Goal: Task Accomplishment & Management: Use online tool/utility

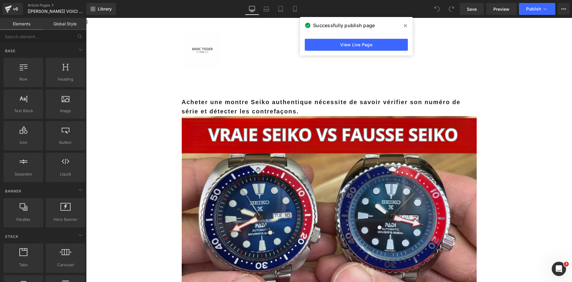
click at [406, 26] on icon at bounding box center [405, 25] width 3 height 3
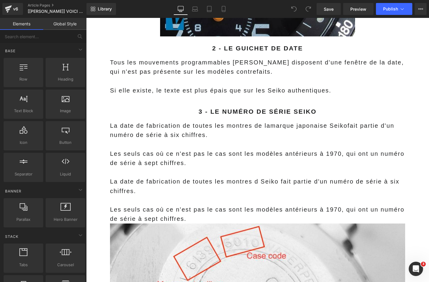
scroll to position [1135, 0]
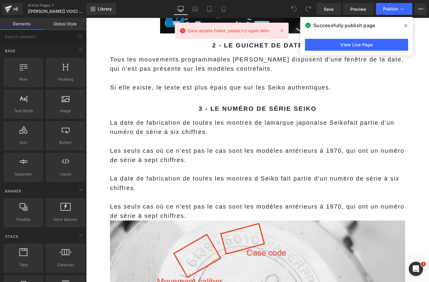
click at [405, 26] on icon at bounding box center [405, 25] width 3 height 5
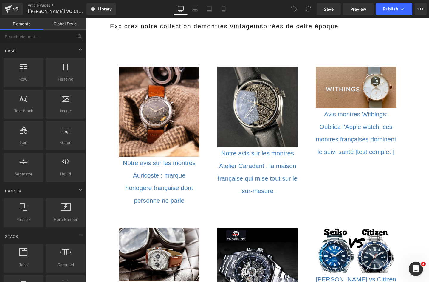
scroll to position [3533, 0]
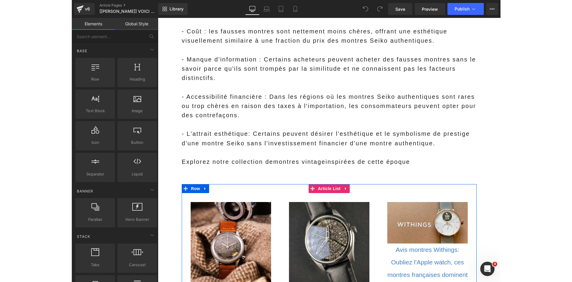
scroll to position [3384, 0]
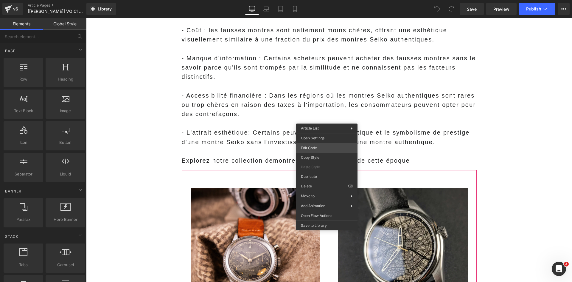
click at [306, 0] on div "You are previewing how the will restyle your page. You can not edit Elements in…" at bounding box center [286, 0] width 572 height 0
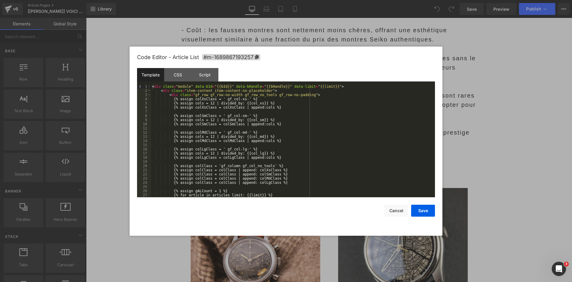
scroll to position [0, 0]
click at [398, 212] on button "Cancel" at bounding box center [396, 210] width 24 height 12
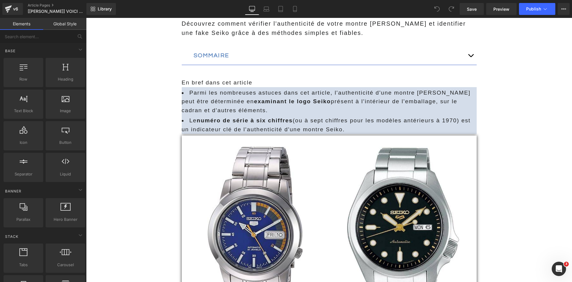
scroll to position [268, 0]
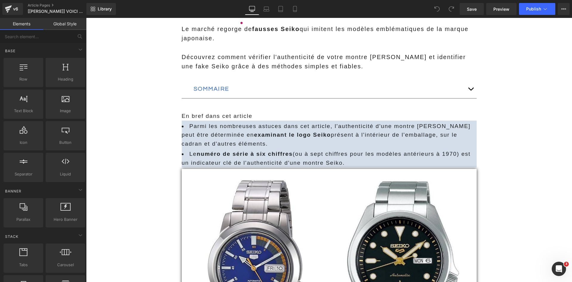
click at [428, 90] on button "button" at bounding box center [471, 89] width 12 height 18
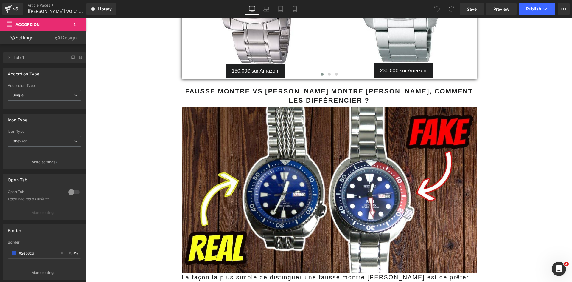
scroll to position [941, 0]
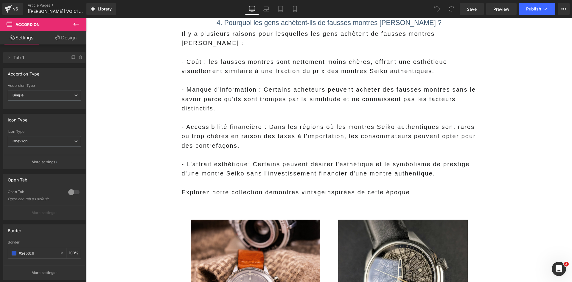
scroll to position [3434, 0]
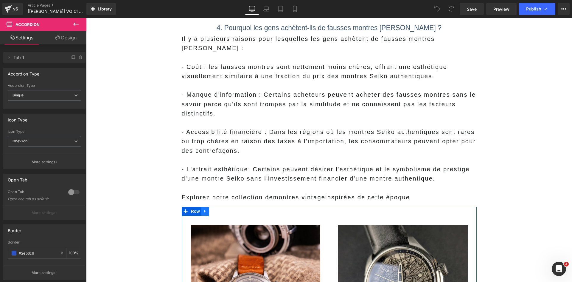
click at [203, 209] on icon at bounding box center [205, 211] width 4 height 4
click at [219, 209] on icon at bounding box center [221, 211] width 4 height 4
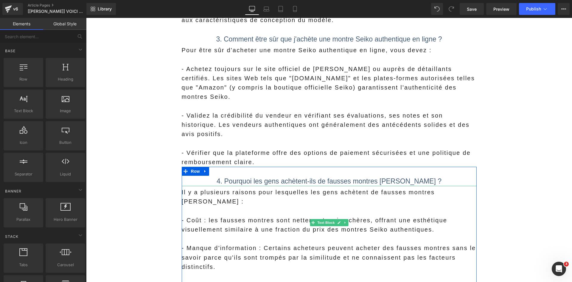
scroll to position [3196, 0]
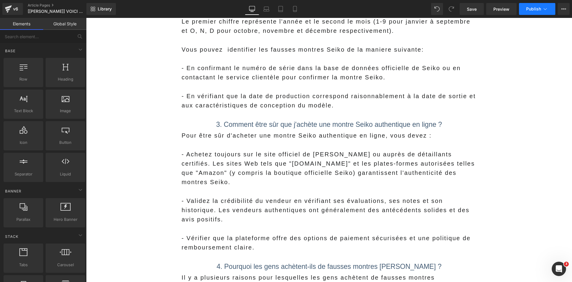
click at [535, 6] on button "Publish" at bounding box center [537, 9] width 36 height 12
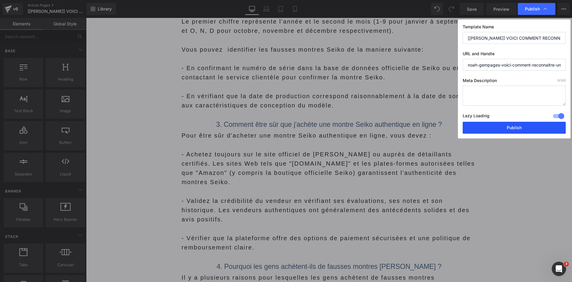
drag, startPoint x: 507, startPoint y: 124, endPoint x: 450, endPoint y: 98, distance: 62.7
click at [507, 124] on button "Publish" at bounding box center [514, 128] width 103 height 12
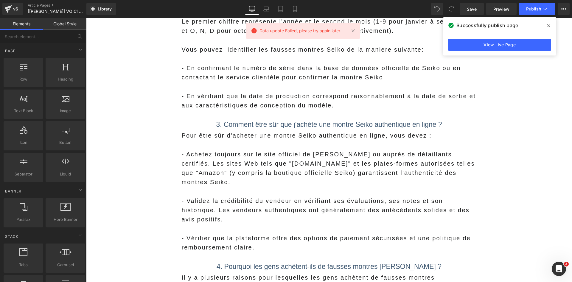
click at [548, 27] on icon at bounding box center [548, 25] width 3 height 3
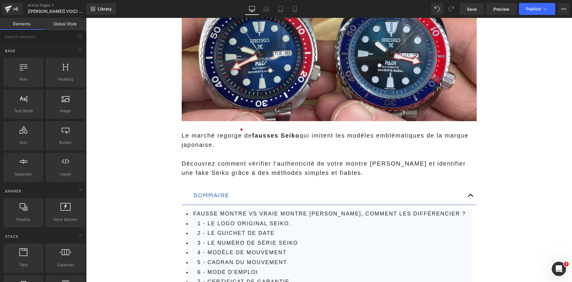
scroll to position [0, 0]
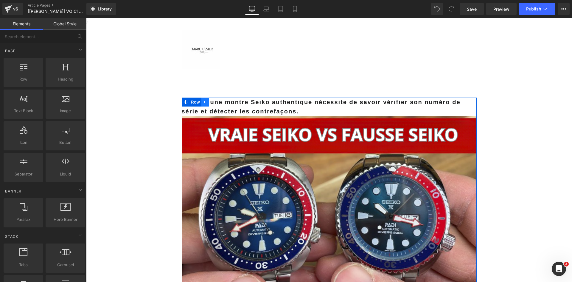
click at [203, 102] on icon at bounding box center [205, 102] width 4 height 4
click at [221, 102] on link at bounding box center [221, 101] width 8 height 9
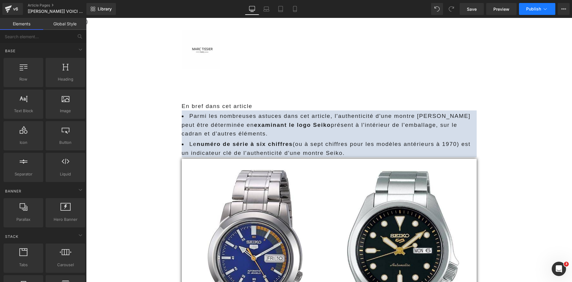
click at [530, 12] on button "Publish" at bounding box center [537, 9] width 36 height 12
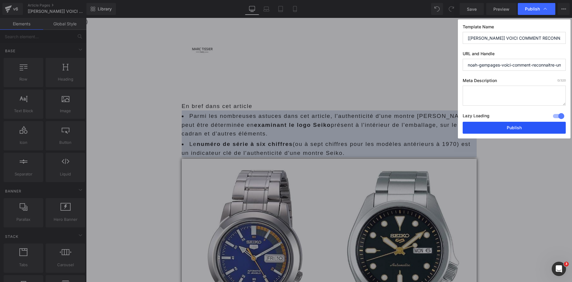
click at [488, 128] on button "Publish" at bounding box center [514, 128] width 103 height 12
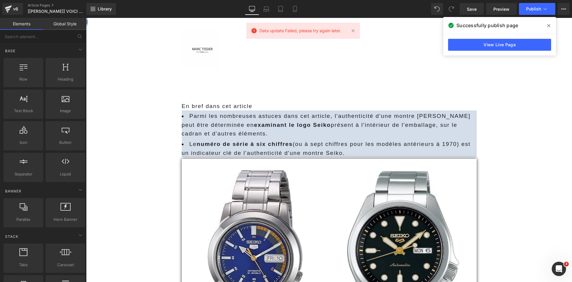
drag, startPoint x: 88, startPoint y: 23, endPoint x: 444, endPoint y: 42, distance: 356.6
click at [546, 25] on span at bounding box center [549, 26] width 10 height 10
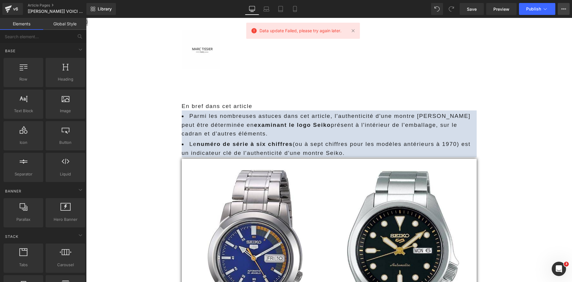
click at [566, 11] on button "View Live Page View with current Template Save Template to Library Schedule Pub…" at bounding box center [564, 9] width 12 height 12
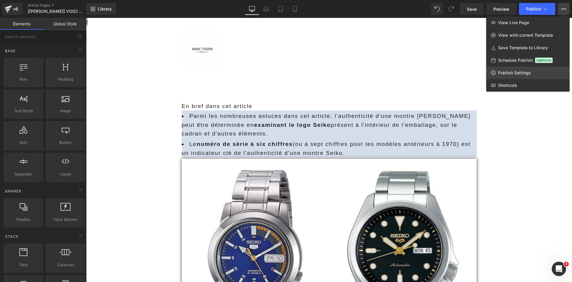
click at [508, 74] on span "Publish Settings" at bounding box center [514, 72] width 33 height 5
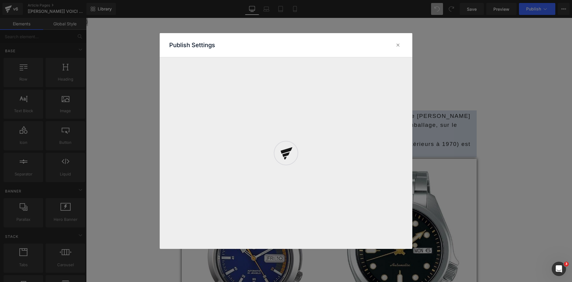
click at [398, 46] on div at bounding box center [286, 152] width 253 height 215
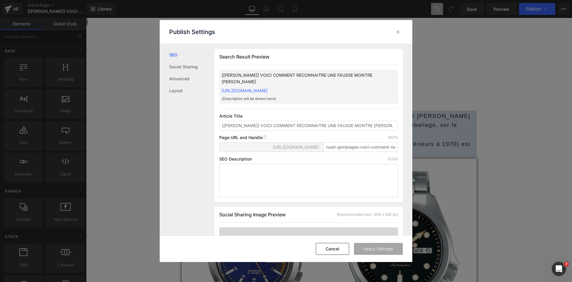
scroll to position [0, 0]
drag, startPoint x: 397, startPoint y: 33, endPoint x: 305, endPoint y: 13, distance: 93.8
click at [397, 33] on icon at bounding box center [398, 32] width 6 height 6
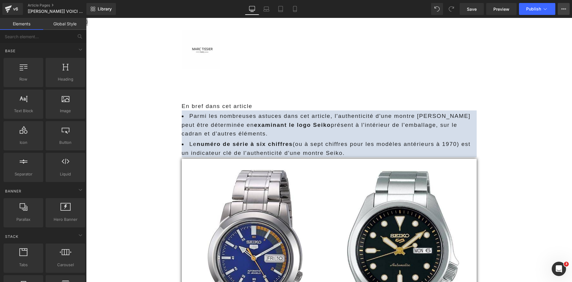
click at [565, 11] on icon at bounding box center [563, 9] width 5 height 5
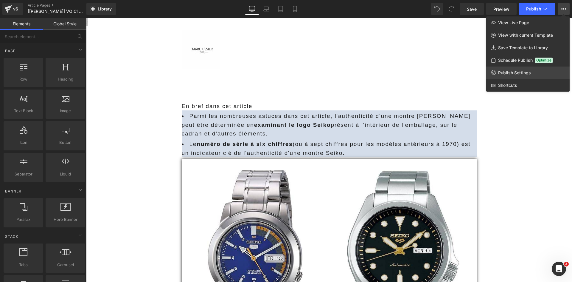
click at [511, 73] on span "Publish Settings" at bounding box center [514, 72] width 33 height 5
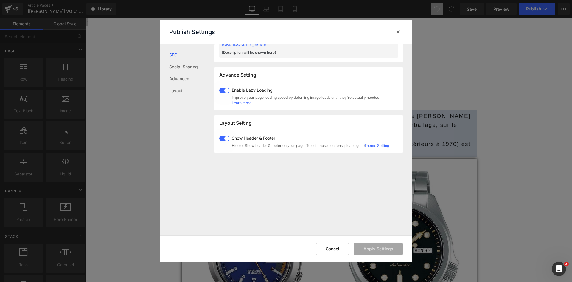
scroll to position [358, 0]
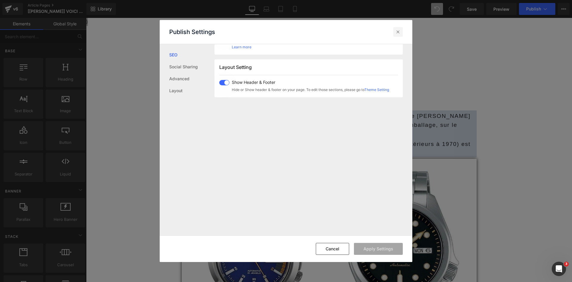
click at [397, 30] on icon at bounding box center [398, 32] width 6 height 6
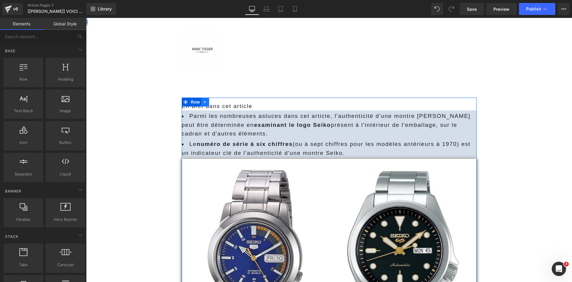
click at [203, 100] on icon at bounding box center [205, 102] width 4 height 4
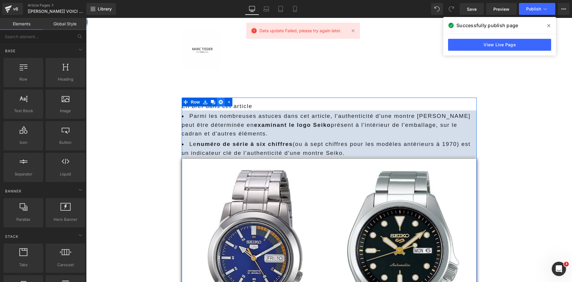
click at [217, 101] on link at bounding box center [221, 101] width 8 height 9
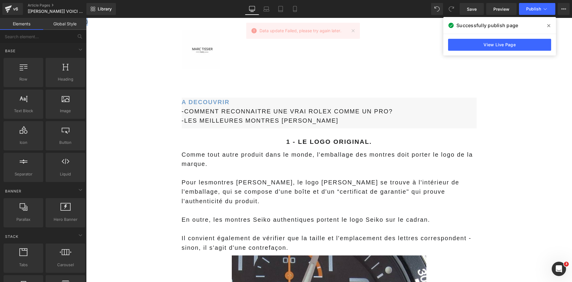
click at [549, 27] on icon at bounding box center [548, 25] width 3 height 3
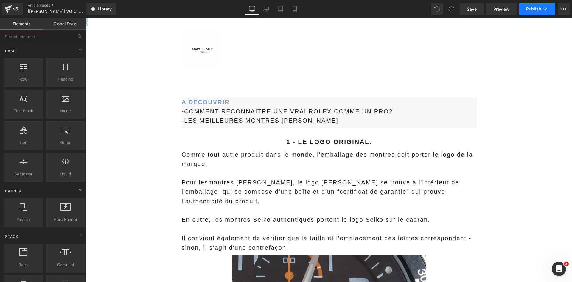
click at [537, 10] on span "Publish" at bounding box center [533, 9] width 15 height 5
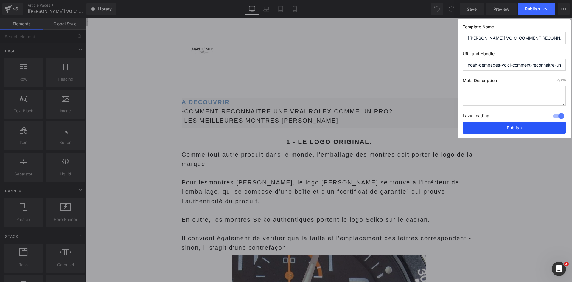
click at [483, 125] on button "Publish" at bounding box center [514, 128] width 103 height 12
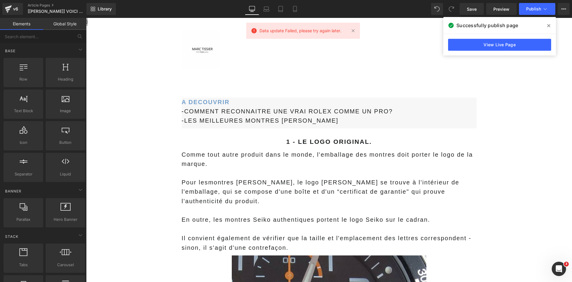
click at [547, 23] on span at bounding box center [549, 26] width 10 height 10
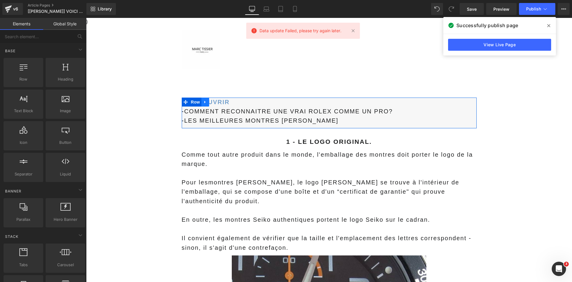
click at [204, 103] on icon at bounding box center [205, 102] width 4 height 4
click at [219, 103] on icon at bounding box center [221, 102] width 4 height 4
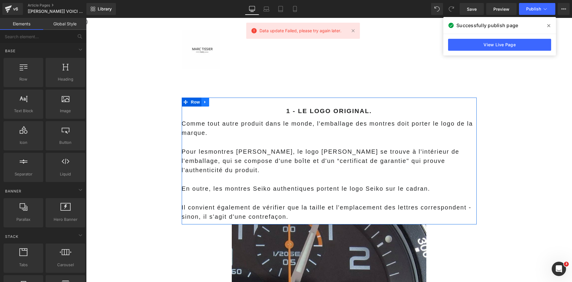
click at [201, 100] on link at bounding box center [205, 101] width 8 height 9
click at [220, 103] on icon at bounding box center [221, 102] width 4 height 4
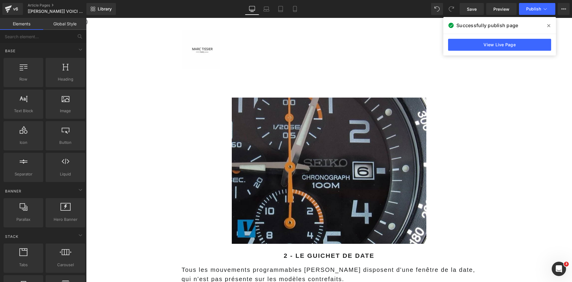
click at [548, 21] on span at bounding box center [549, 26] width 10 height 10
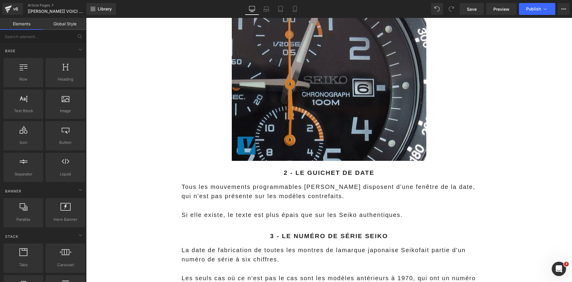
scroll to position [60, 0]
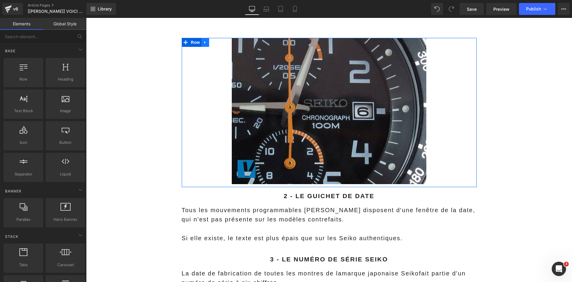
click at [203, 43] on icon at bounding box center [205, 42] width 4 height 4
click at [217, 43] on link at bounding box center [221, 42] width 8 height 9
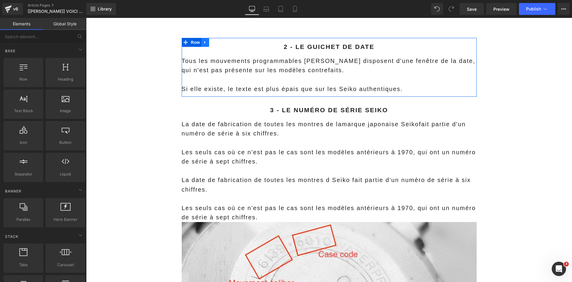
click at [203, 42] on icon at bounding box center [205, 42] width 4 height 4
click at [219, 43] on icon at bounding box center [221, 42] width 4 height 4
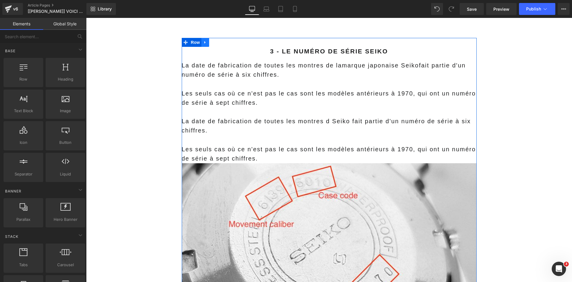
click at [204, 43] on icon at bounding box center [204, 42] width 1 height 3
click at [219, 42] on icon at bounding box center [221, 42] width 4 height 4
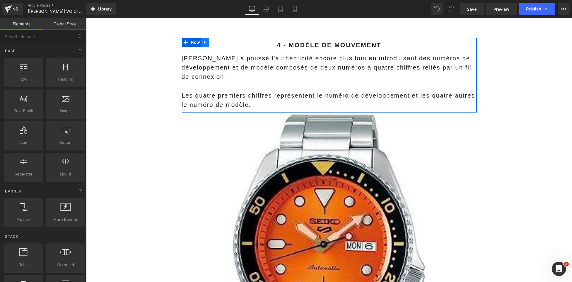
click at [204, 41] on icon at bounding box center [204, 42] width 1 height 3
click at [219, 41] on icon at bounding box center [221, 42] width 4 height 4
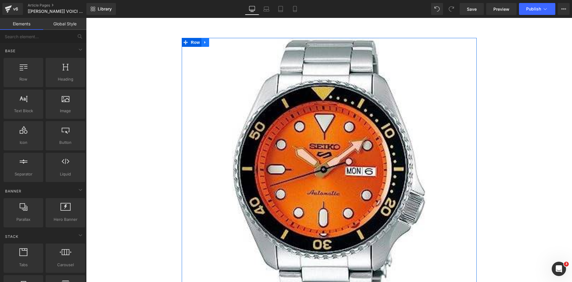
click at [205, 44] on link at bounding box center [205, 42] width 8 height 9
click at [219, 41] on icon at bounding box center [221, 42] width 4 height 4
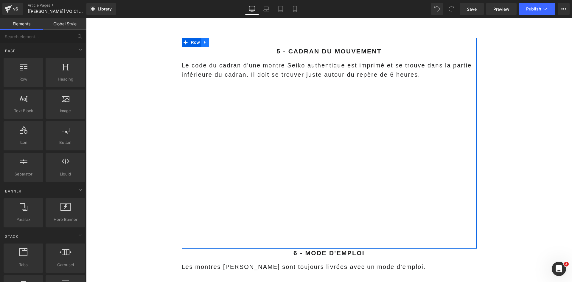
click at [203, 44] on icon at bounding box center [205, 42] width 4 height 4
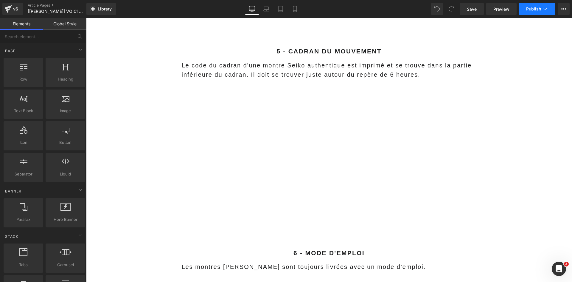
click at [538, 5] on button "Publish" at bounding box center [537, 9] width 36 height 12
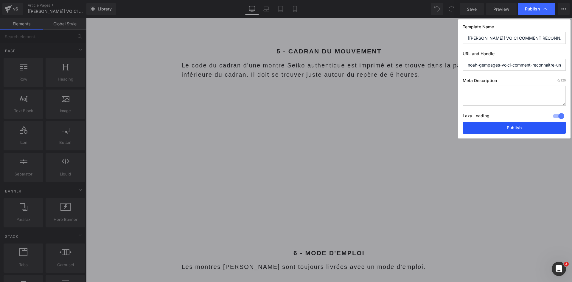
drag, startPoint x: 493, startPoint y: 125, endPoint x: 426, endPoint y: 88, distance: 76.0
click at [493, 125] on button "Publish" at bounding box center [514, 128] width 103 height 12
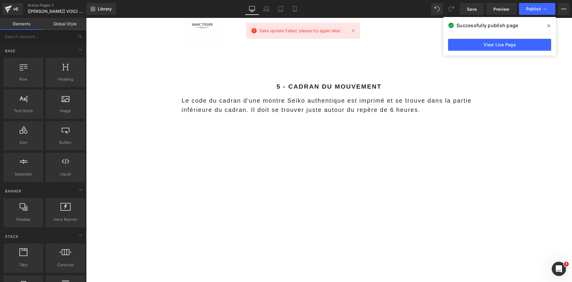
scroll to position [0, 0]
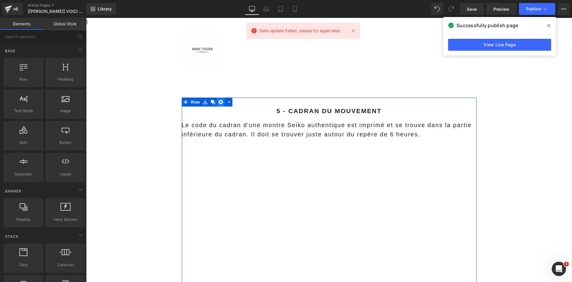
click at [219, 103] on icon at bounding box center [221, 102] width 4 height 4
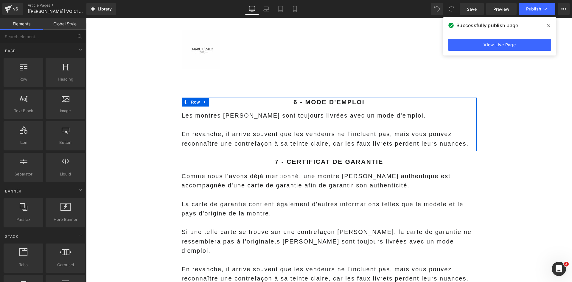
click at [201, 100] on link at bounding box center [205, 101] width 8 height 9
click at [219, 101] on icon at bounding box center [221, 102] width 4 height 4
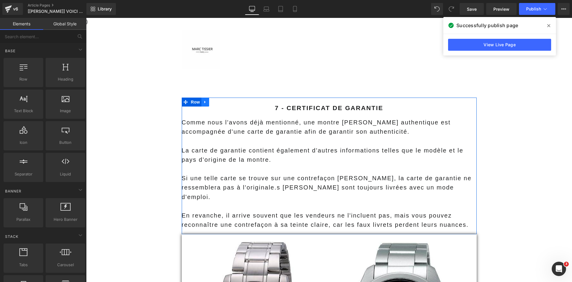
click at [204, 102] on icon at bounding box center [204, 101] width 1 height 3
click at [219, 101] on icon at bounding box center [221, 102] width 4 height 4
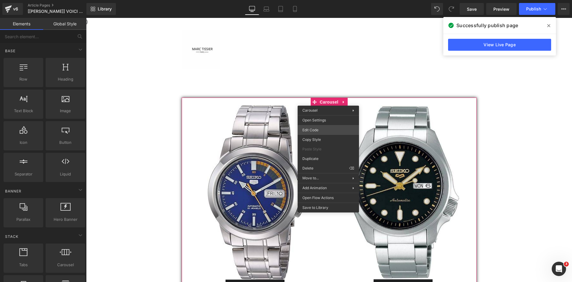
click at [314, 0] on div "You are previewing how the will restyle your page. You can not edit Elements in…" at bounding box center [286, 0] width 572 height 0
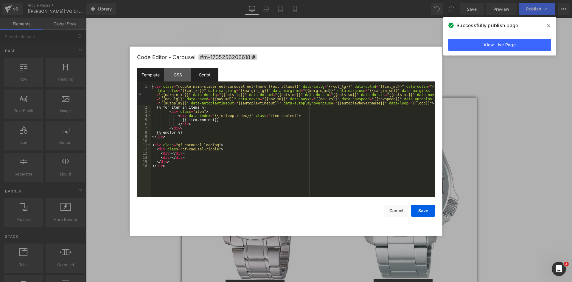
click at [214, 79] on div "Script" at bounding box center [204, 74] width 27 height 13
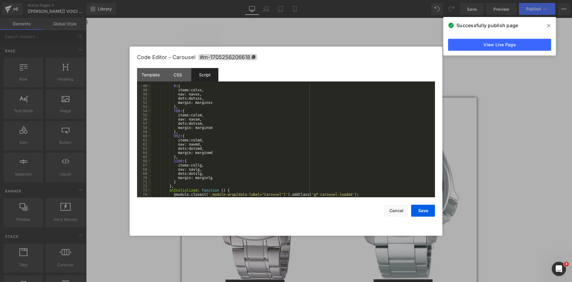
scroll to position [259, 0]
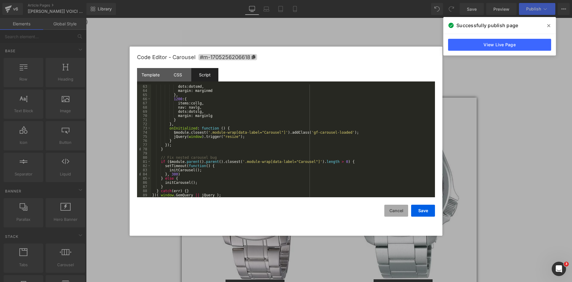
click at [395, 213] on button "Cancel" at bounding box center [396, 210] width 24 height 12
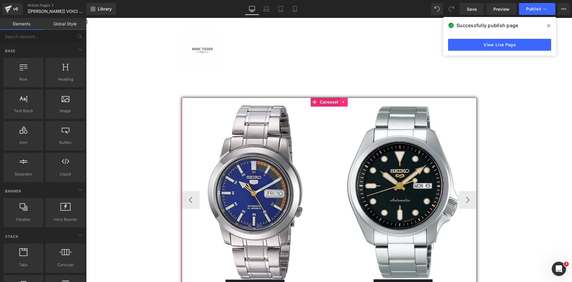
click at [340, 102] on link at bounding box center [344, 101] width 8 height 9
click at [346, 101] on icon at bounding box center [348, 102] width 4 height 4
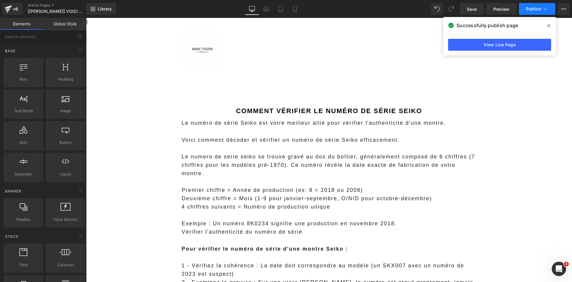
click at [526, 10] on button "Publish" at bounding box center [537, 9] width 36 height 12
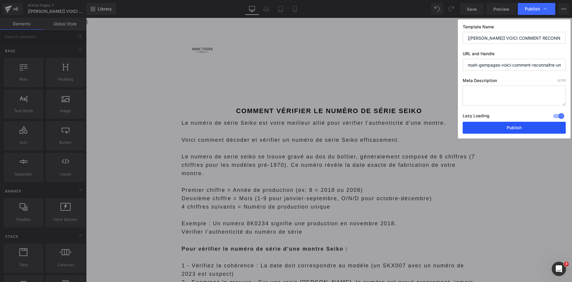
click at [505, 127] on button "Publish" at bounding box center [514, 128] width 103 height 12
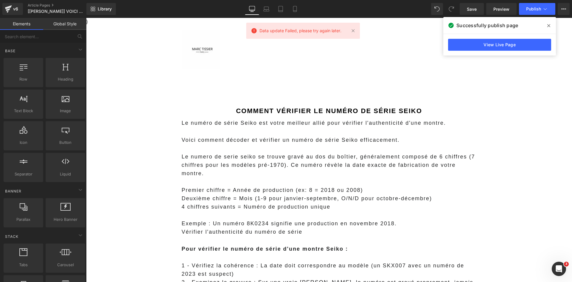
click at [549, 23] on icon at bounding box center [548, 25] width 3 height 5
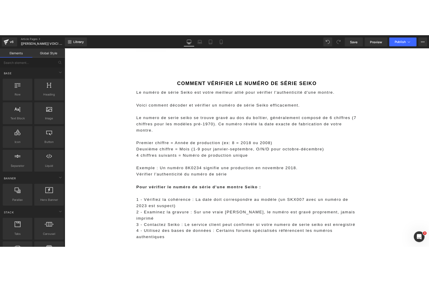
scroll to position [0, 0]
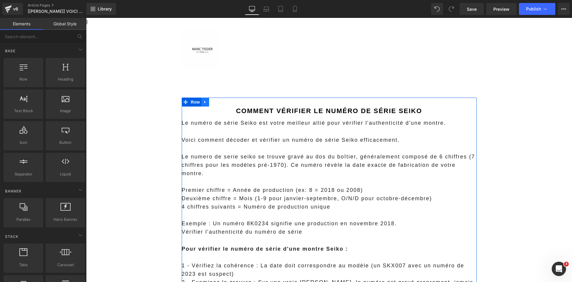
click at [203, 100] on icon at bounding box center [205, 102] width 4 height 4
click at [219, 100] on icon at bounding box center [221, 102] width 4 height 4
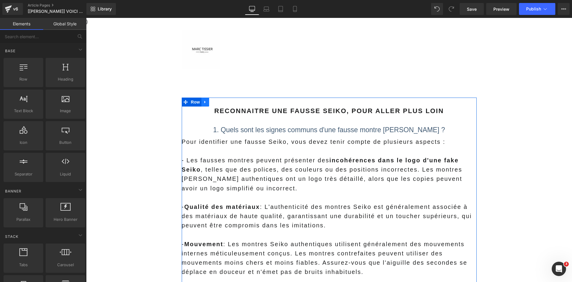
click at [204, 103] on icon at bounding box center [205, 102] width 4 height 4
click at [219, 102] on icon at bounding box center [221, 102] width 4 height 4
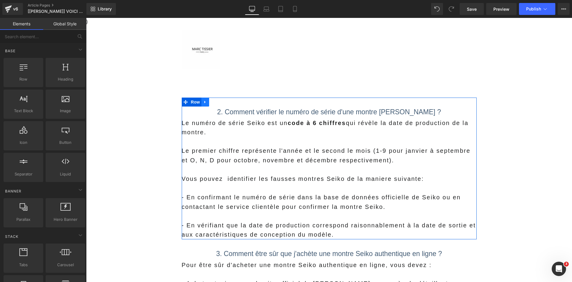
click at [203, 101] on icon at bounding box center [205, 102] width 4 height 4
click at [219, 101] on icon at bounding box center [221, 102] width 4 height 4
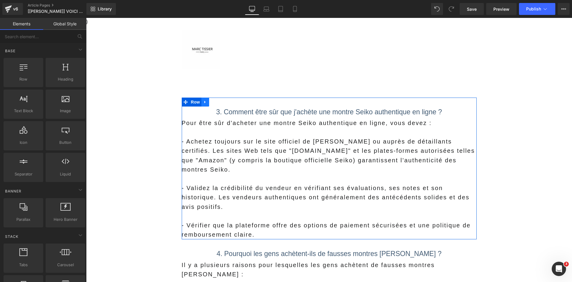
click at [203, 101] on icon at bounding box center [205, 102] width 4 height 4
click at [219, 101] on icon at bounding box center [221, 102] width 4 height 4
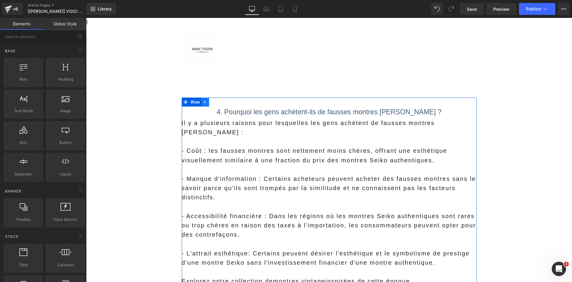
click at [206, 102] on link at bounding box center [205, 101] width 8 height 9
click at [217, 102] on link at bounding box center [221, 101] width 8 height 9
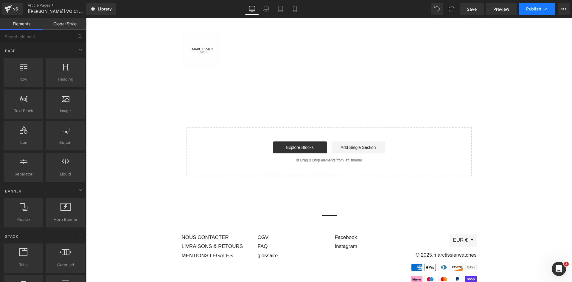
click at [535, 11] on span "Publish" at bounding box center [533, 9] width 15 height 5
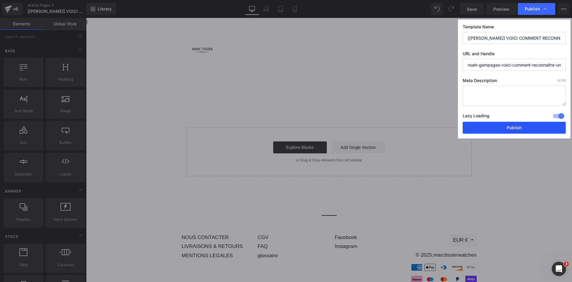
drag, startPoint x: 492, startPoint y: 126, endPoint x: 350, endPoint y: 71, distance: 152.7
click at [492, 126] on button "Publish" at bounding box center [514, 128] width 103 height 12
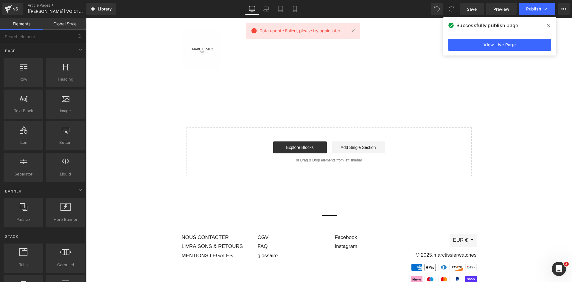
click at [549, 25] on icon at bounding box center [548, 25] width 3 height 5
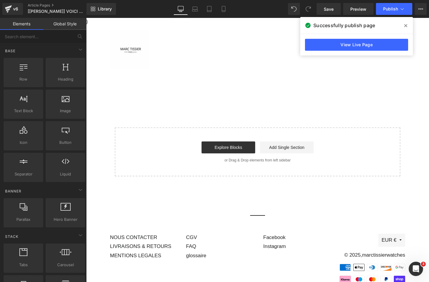
drag, startPoint x: 403, startPoint y: 25, endPoint x: 278, endPoint y: 0, distance: 127.3
click at [403, 25] on span at bounding box center [406, 26] width 10 height 10
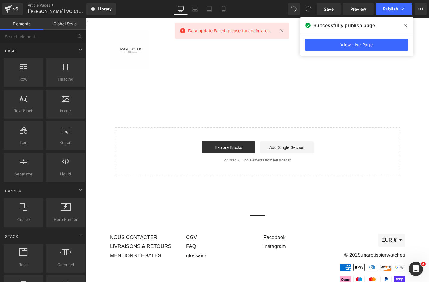
click at [402, 24] on span at bounding box center [406, 26] width 10 height 10
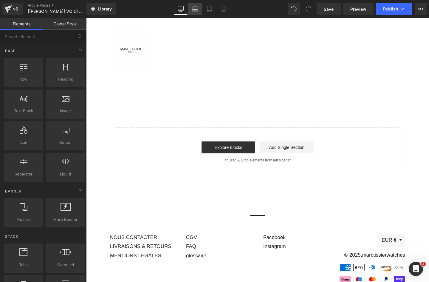
click at [192, 10] on icon at bounding box center [195, 9] width 6 height 6
click at [208, 10] on icon at bounding box center [209, 9] width 6 height 6
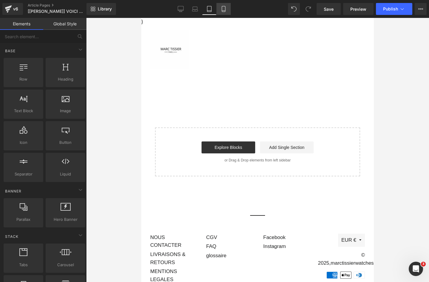
click at [220, 9] on link "Mobile" at bounding box center [223, 9] width 14 height 12
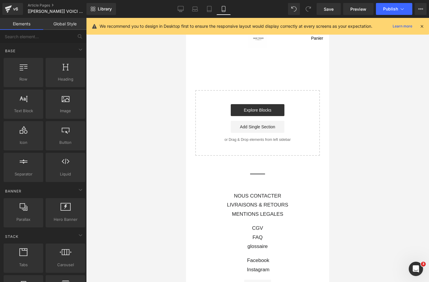
click at [422, 29] on div at bounding box center [421, 26] width 5 height 7
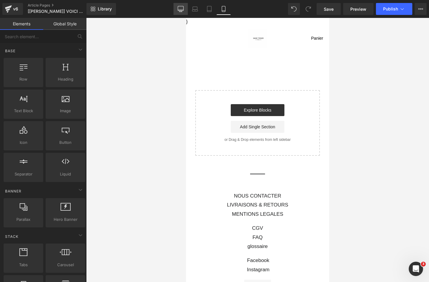
click at [179, 8] on icon at bounding box center [181, 9] width 6 height 6
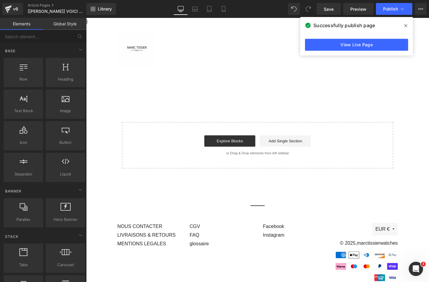
click at [404, 24] on icon at bounding box center [405, 25] width 3 height 5
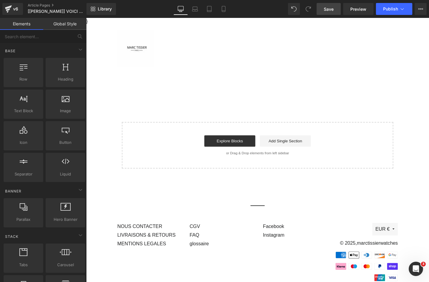
click at [323, 9] on link "Save" at bounding box center [328, 9] width 24 height 12
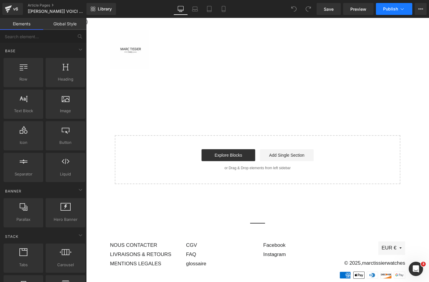
click at [386, 9] on span "Publish" at bounding box center [390, 9] width 15 height 5
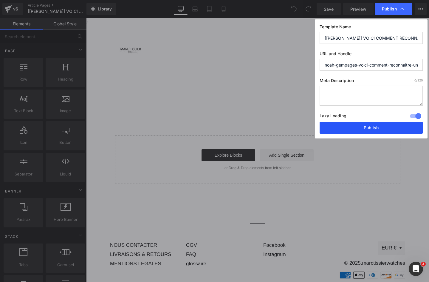
drag, startPoint x: 356, startPoint y: 129, endPoint x: 341, endPoint y: 77, distance: 53.5
click at [356, 129] on button "Publish" at bounding box center [370, 128] width 103 height 12
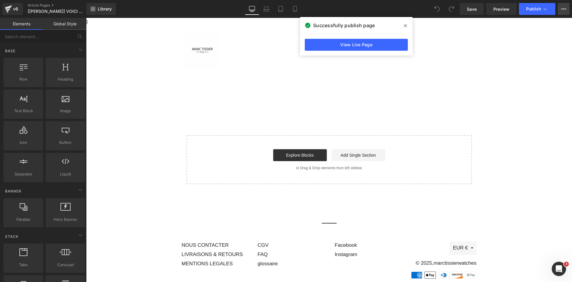
click at [428, 6] on button "View Live Page View with current Template Save Template to Library Schedule Pub…" at bounding box center [564, 9] width 12 height 12
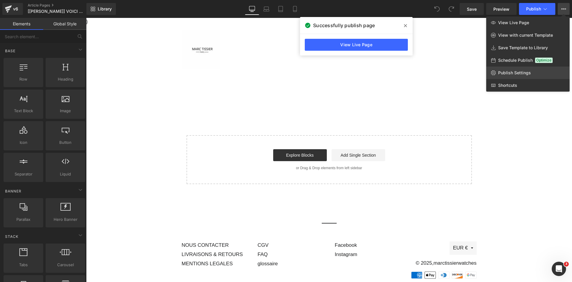
click at [428, 72] on span "Publish Settings" at bounding box center [514, 72] width 33 height 5
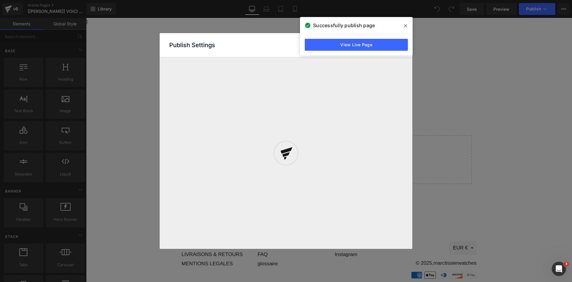
click at [405, 25] on icon at bounding box center [405, 25] width 3 height 5
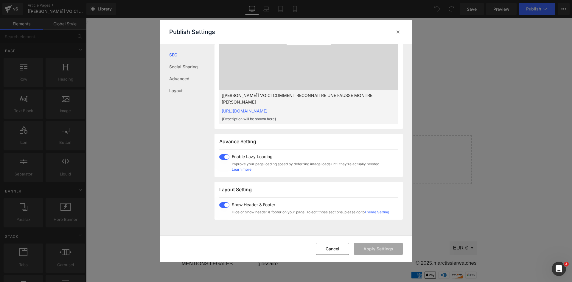
scroll to position [298, 0]
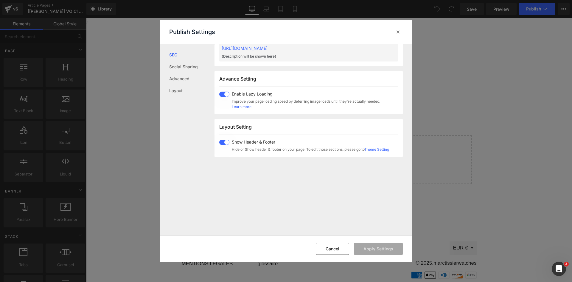
click at [238, 144] on span "Show Header & Footer" at bounding box center [310, 141] width 157 height 5
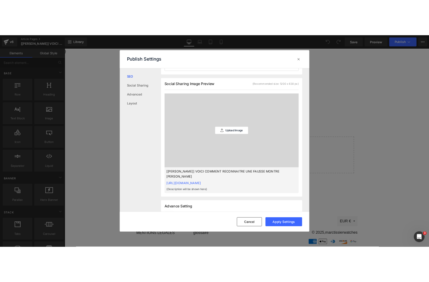
scroll to position [0, 0]
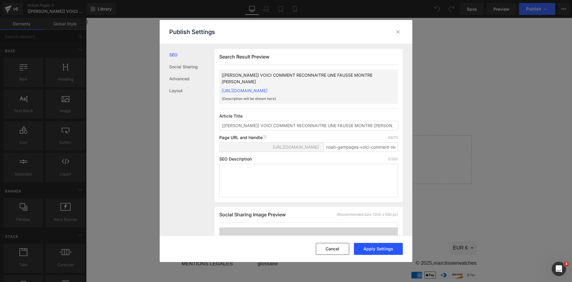
click at [377, 249] on button "Apply Settings" at bounding box center [378, 249] width 49 height 12
drag, startPoint x: 397, startPoint y: 33, endPoint x: 322, endPoint y: 14, distance: 77.7
click at [397, 33] on icon at bounding box center [398, 32] width 6 height 6
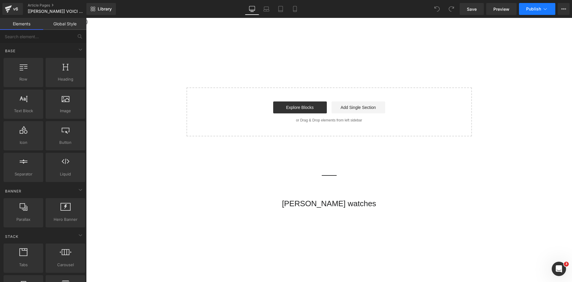
click at [428, 9] on span "Publish" at bounding box center [533, 9] width 15 height 5
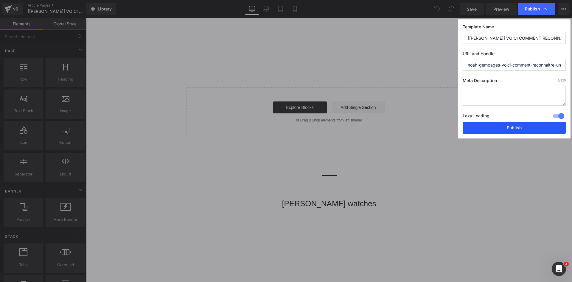
click at [428, 133] on div "Template Name [Noah GemPages] VOICI COMMENT RECONNAITRE UNE FAUSSE MONTRE SEIKO…" at bounding box center [514, 78] width 113 height 119
click at [428, 125] on button "Publish" at bounding box center [514, 128] width 103 height 12
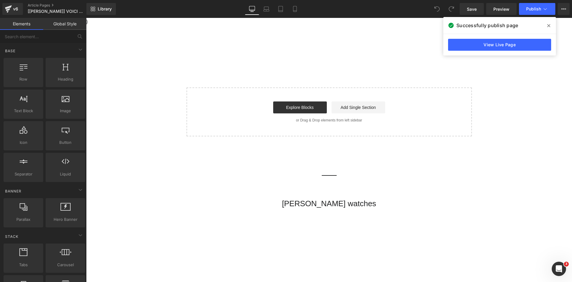
drag, startPoint x: 548, startPoint y: 27, endPoint x: 458, endPoint y: 9, distance: 91.7
click at [428, 27] on icon at bounding box center [548, 25] width 3 height 5
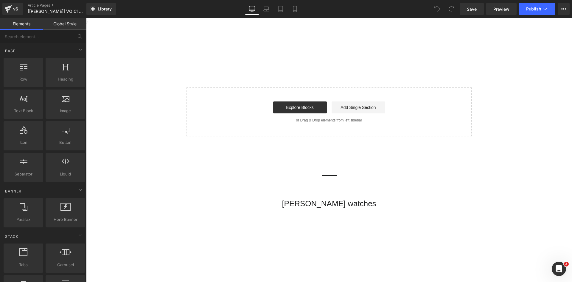
drag, startPoint x: 428, startPoint y: 23, endPoint x: 454, endPoint y: 205, distance: 183.4
click at [428, 205] on blockquote "MARC Tissier watches" at bounding box center [329, 206] width 486 height 27
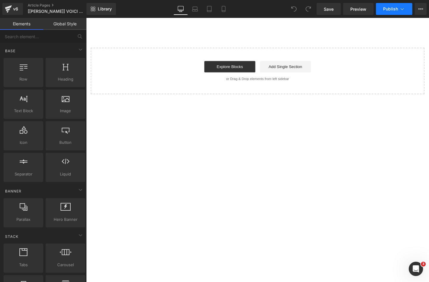
click at [392, 10] on span "Publish" at bounding box center [390, 9] width 15 height 5
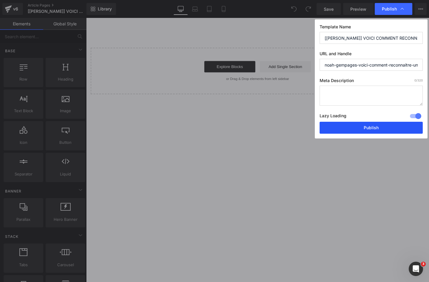
click at [350, 133] on button "Publish" at bounding box center [370, 128] width 103 height 12
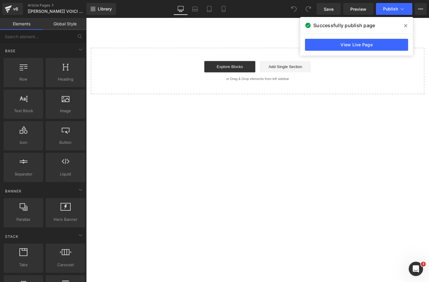
click at [405, 27] on icon at bounding box center [405, 25] width 3 height 5
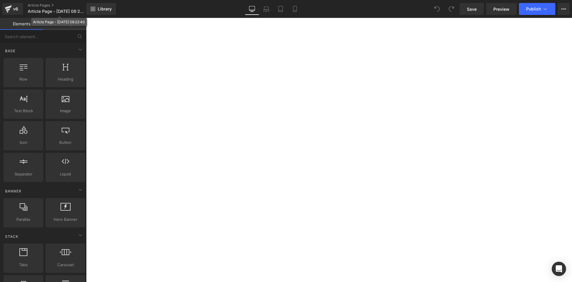
click at [52, 10] on span "Article Page - [DATE] 08:22:40" at bounding box center [56, 11] width 57 height 5
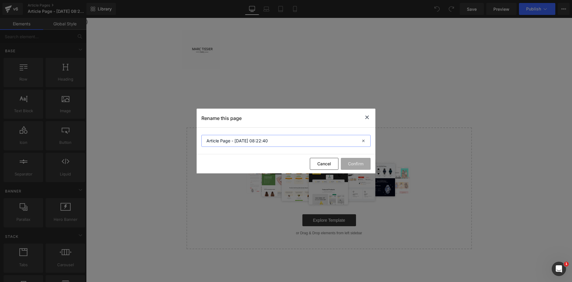
click at [208, 141] on input "Article Page - Sep 21, 08:22:40" at bounding box center [285, 141] width 169 height 12
type input "[GP Test] Article Page - Sep 21, 08:22:40"
click at [352, 160] on button "Confirm" at bounding box center [356, 164] width 30 height 12
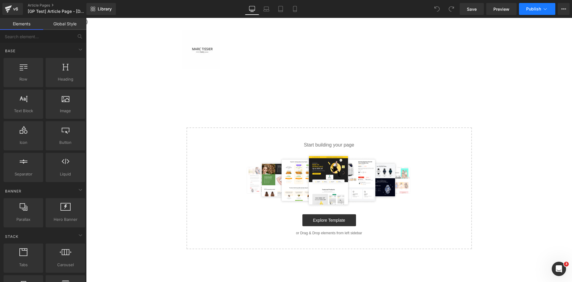
click at [535, 9] on span "Publish" at bounding box center [533, 9] width 15 height 5
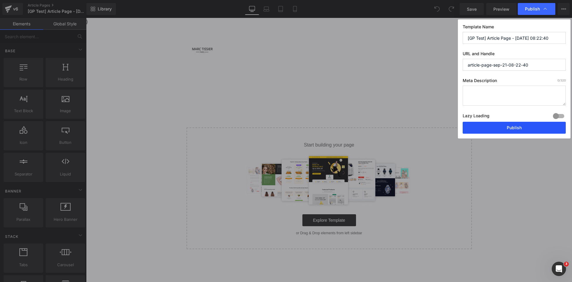
click at [486, 128] on button "Publish" at bounding box center [514, 128] width 103 height 12
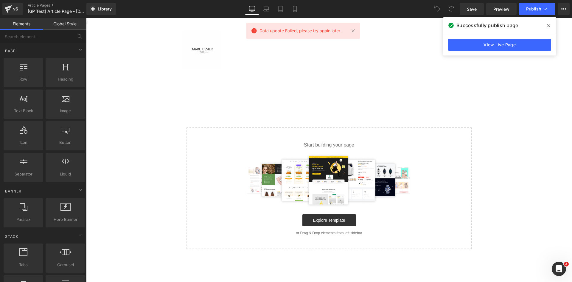
click at [548, 26] on icon at bounding box center [548, 25] width 3 height 5
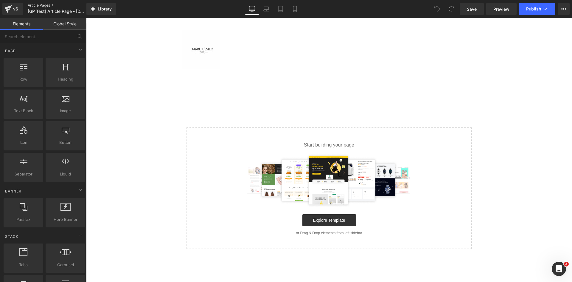
click at [43, 4] on link "Article Pages" at bounding box center [62, 5] width 69 height 5
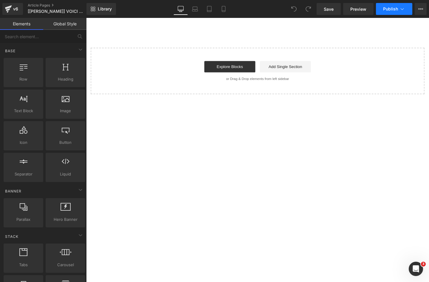
click at [386, 8] on span "Publish" at bounding box center [390, 9] width 15 height 5
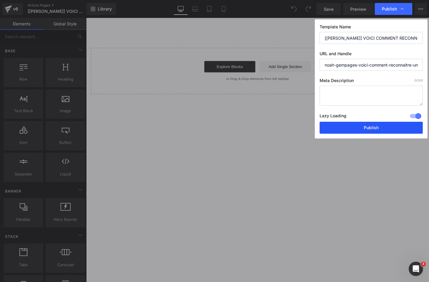
click at [352, 125] on button "Publish" at bounding box center [370, 128] width 103 height 12
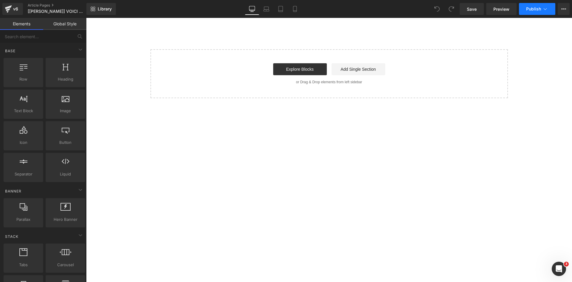
click at [537, 9] on span "Publish" at bounding box center [533, 9] width 15 height 5
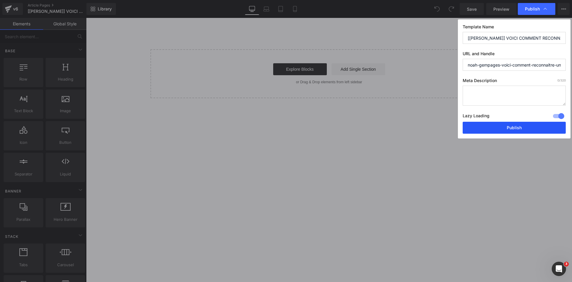
click at [504, 128] on button "Publish" at bounding box center [514, 128] width 103 height 12
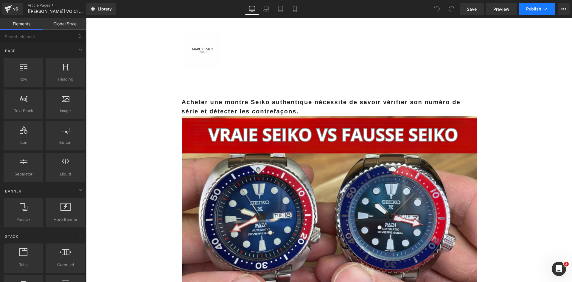
click at [532, 9] on span "Publish" at bounding box center [533, 9] width 15 height 5
click at [524, 10] on button "Publish" at bounding box center [537, 9] width 36 height 12
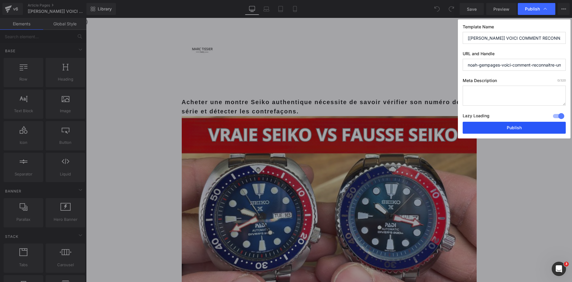
click at [489, 128] on button "Publish" at bounding box center [514, 128] width 103 height 12
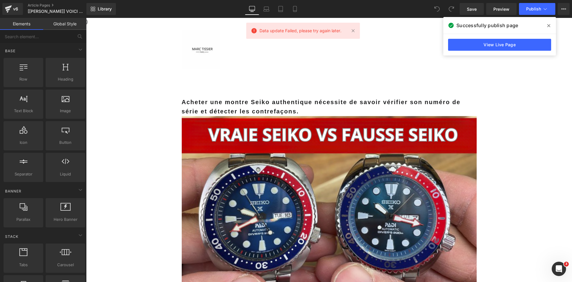
click at [549, 23] on icon at bounding box center [548, 25] width 3 height 5
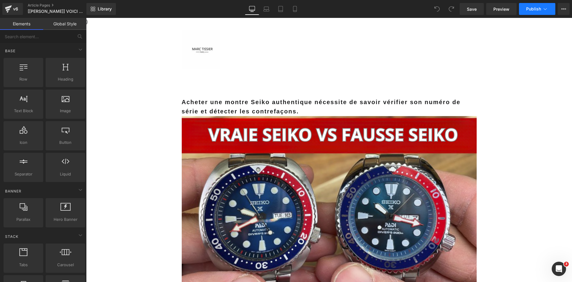
click at [536, 10] on span "Publish" at bounding box center [533, 9] width 15 height 5
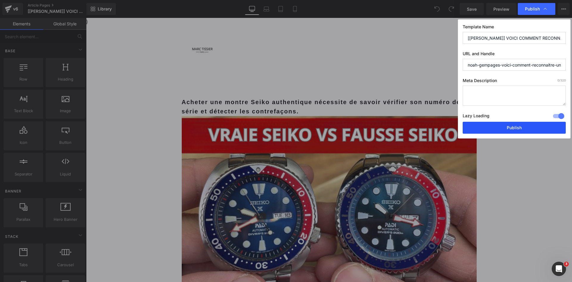
click at [512, 122] on button "Publish" at bounding box center [514, 128] width 103 height 12
